Goal: Information Seeking & Learning: Check status

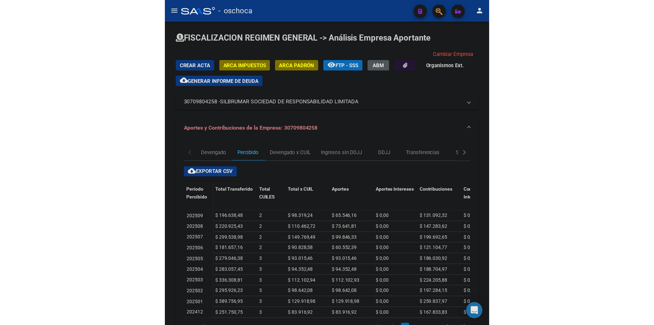
scroll to position [17, 0]
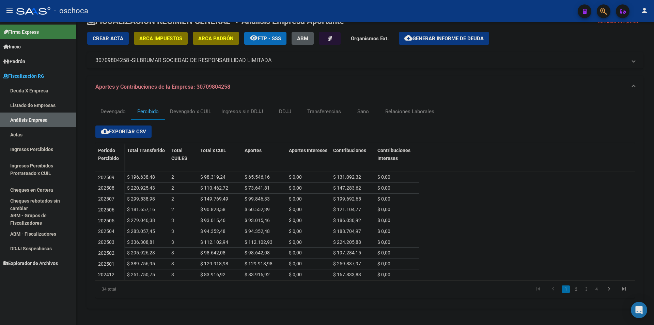
click at [31, 101] on link "Listado de Empresas" at bounding box center [38, 105] width 76 height 15
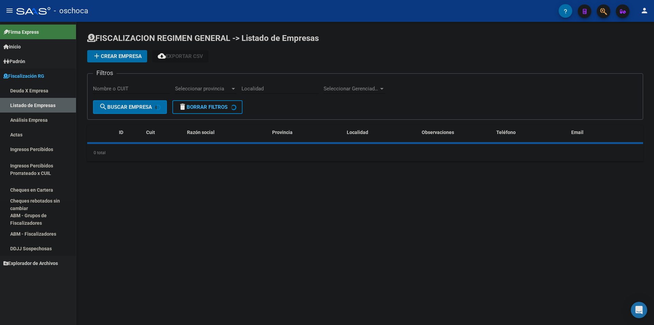
click at [42, 126] on link "Análisis Empresa" at bounding box center [38, 119] width 76 height 15
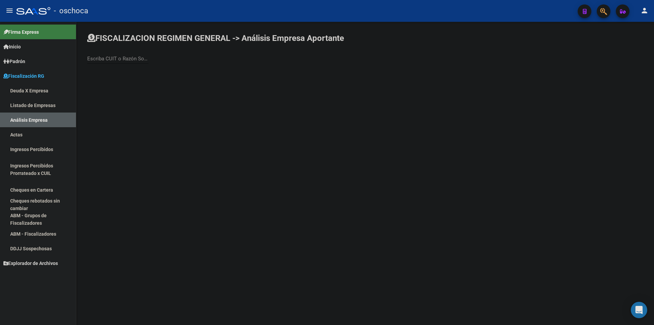
click at [128, 52] on div "Escriba CUIT o Razón Social para buscar" at bounding box center [117, 56] width 61 height 15
type input "LODINOR"
click at [118, 72] on span "LODINOR SRL" at bounding box center [190, 72] width 194 height 16
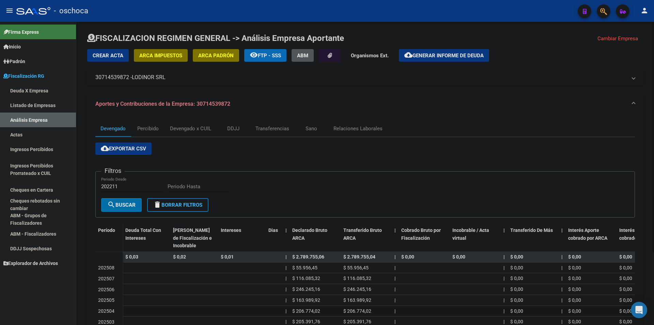
scroll to position [95, 0]
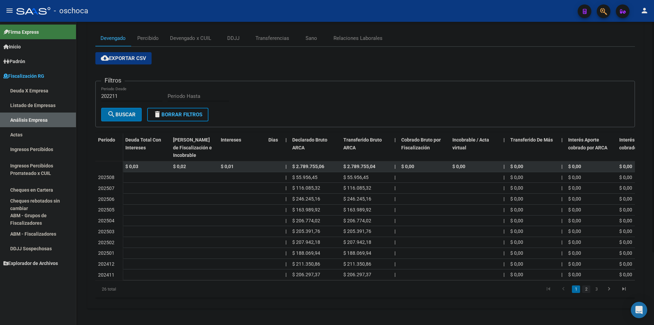
click at [327, 287] on link "2" at bounding box center [586, 288] width 8 height 7
click at [327, 292] on link "3" at bounding box center [597, 288] width 8 height 7
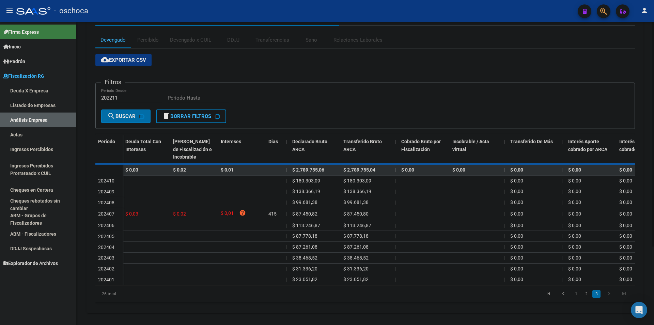
scroll to position [52, 0]
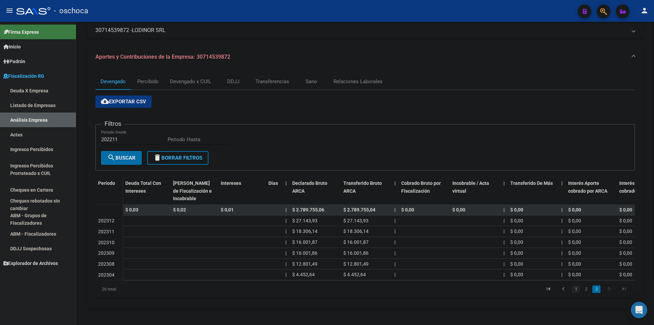
click at [327, 290] on link "1" at bounding box center [576, 288] width 8 height 7
